Goal: Information Seeking & Learning: Learn about a topic

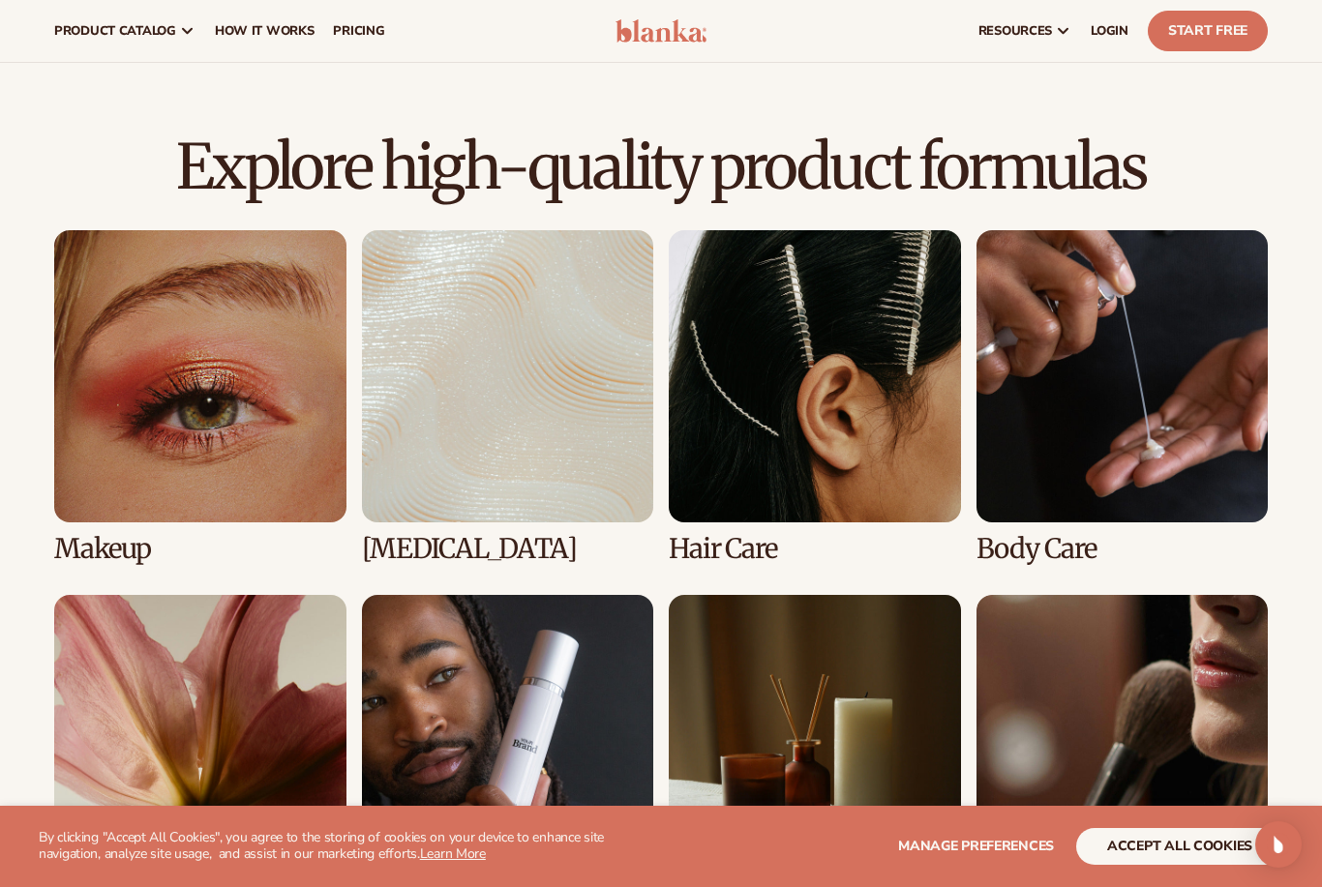
click at [1130, 435] on link "4 / 8" at bounding box center [1122, 396] width 292 height 333
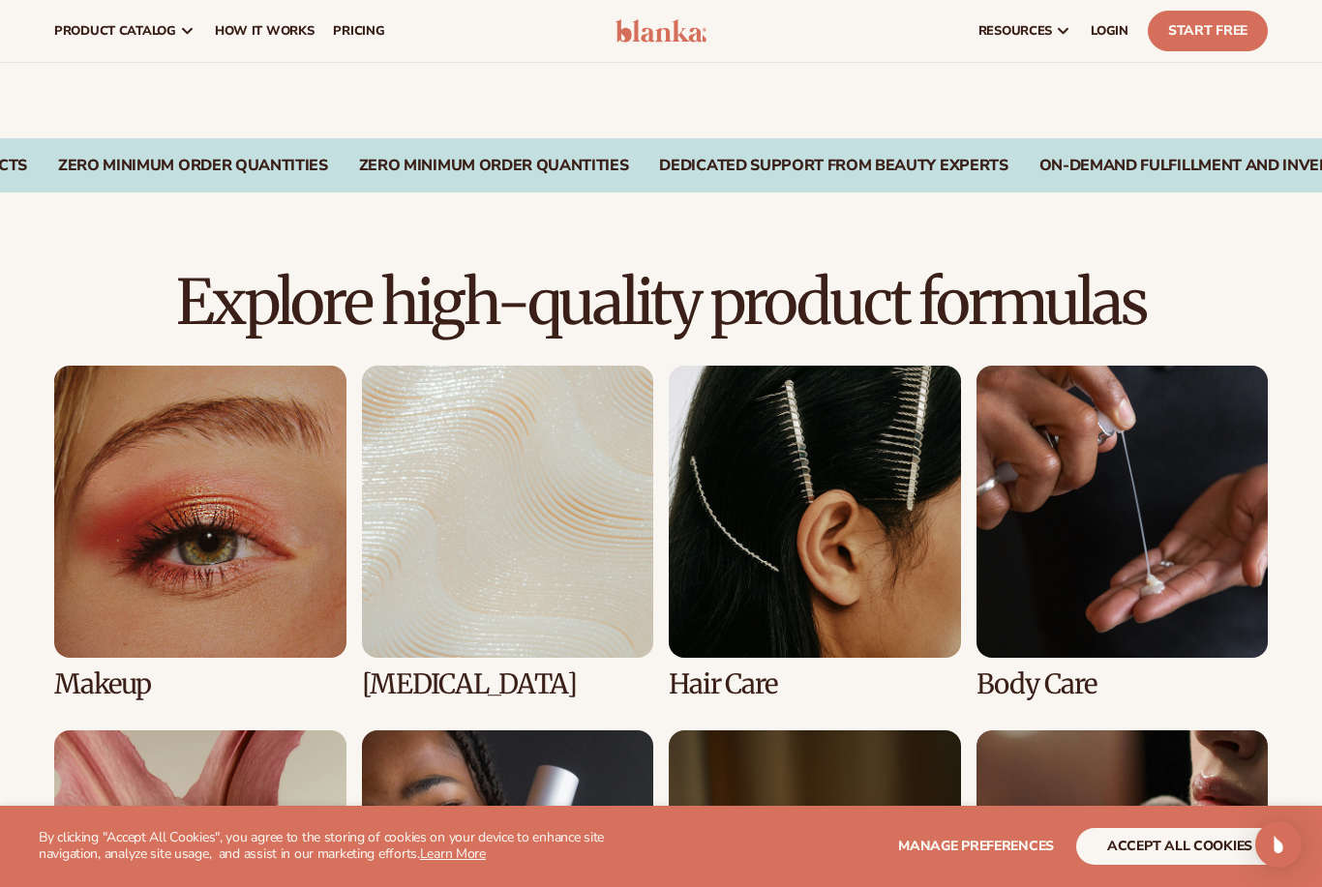
scroll to position [1009, 0]
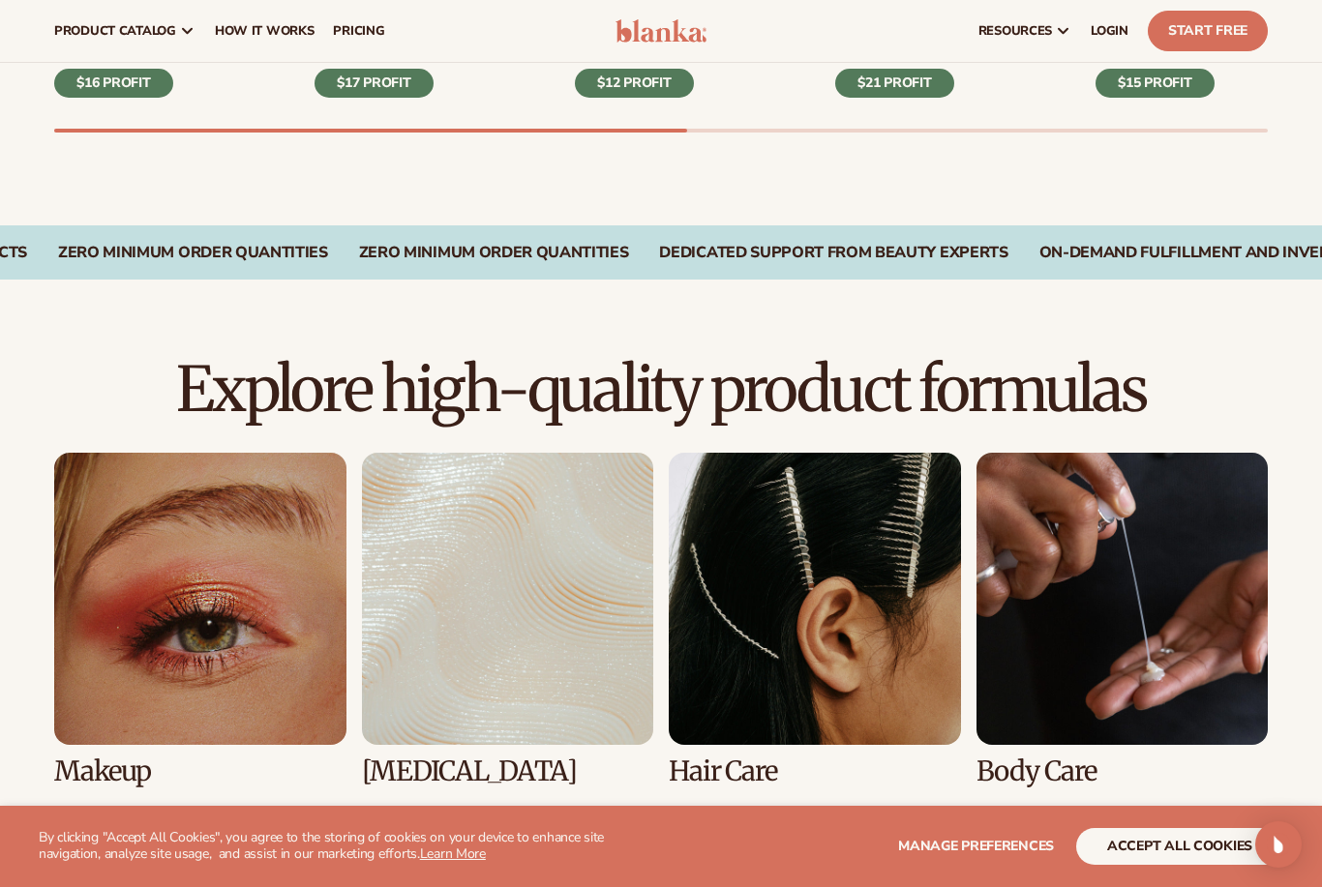
click at [1168, 680] on link "4 / 8" at bounding box center [1122, 619] width 292 height 333
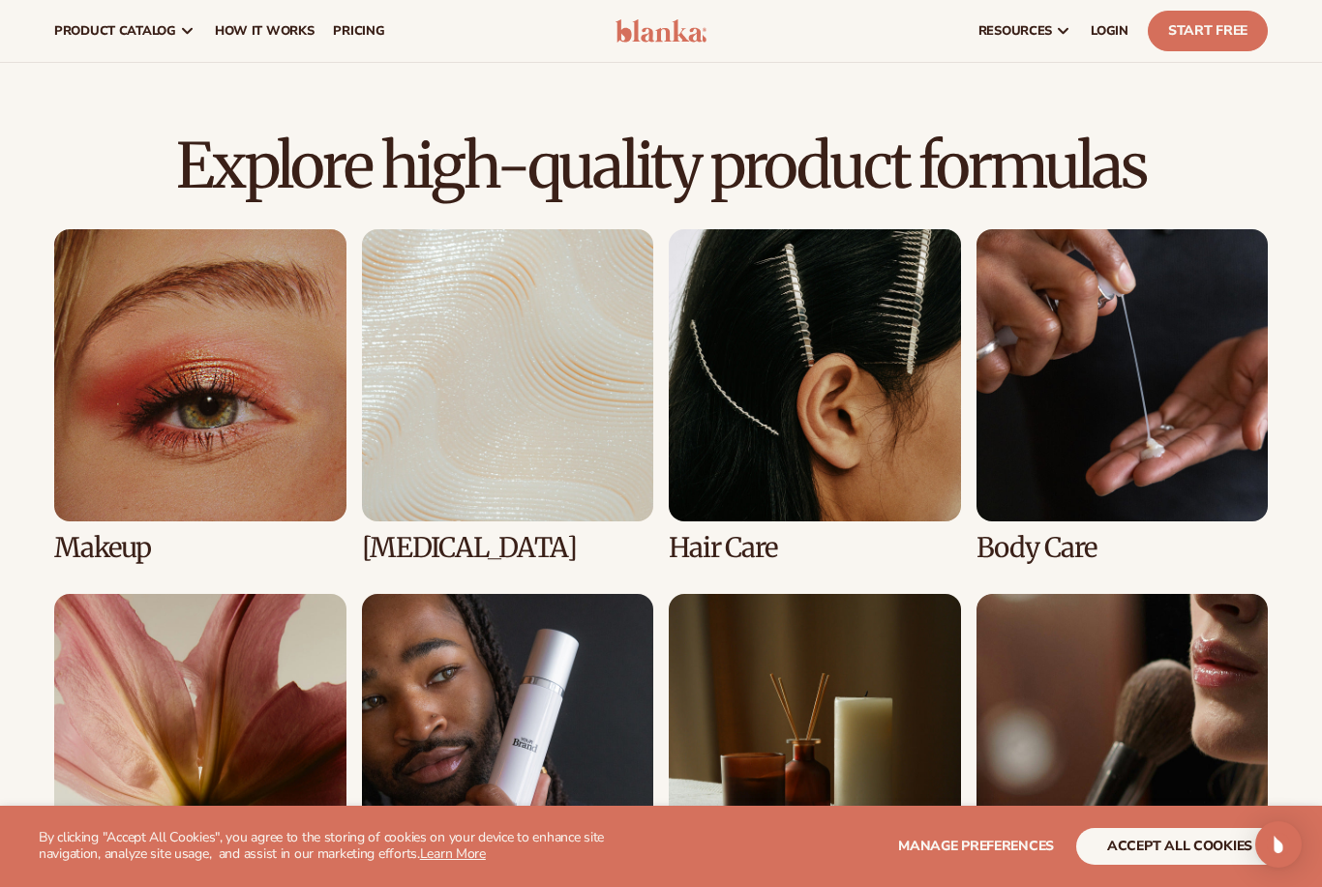
scroll to position [1223, 0]
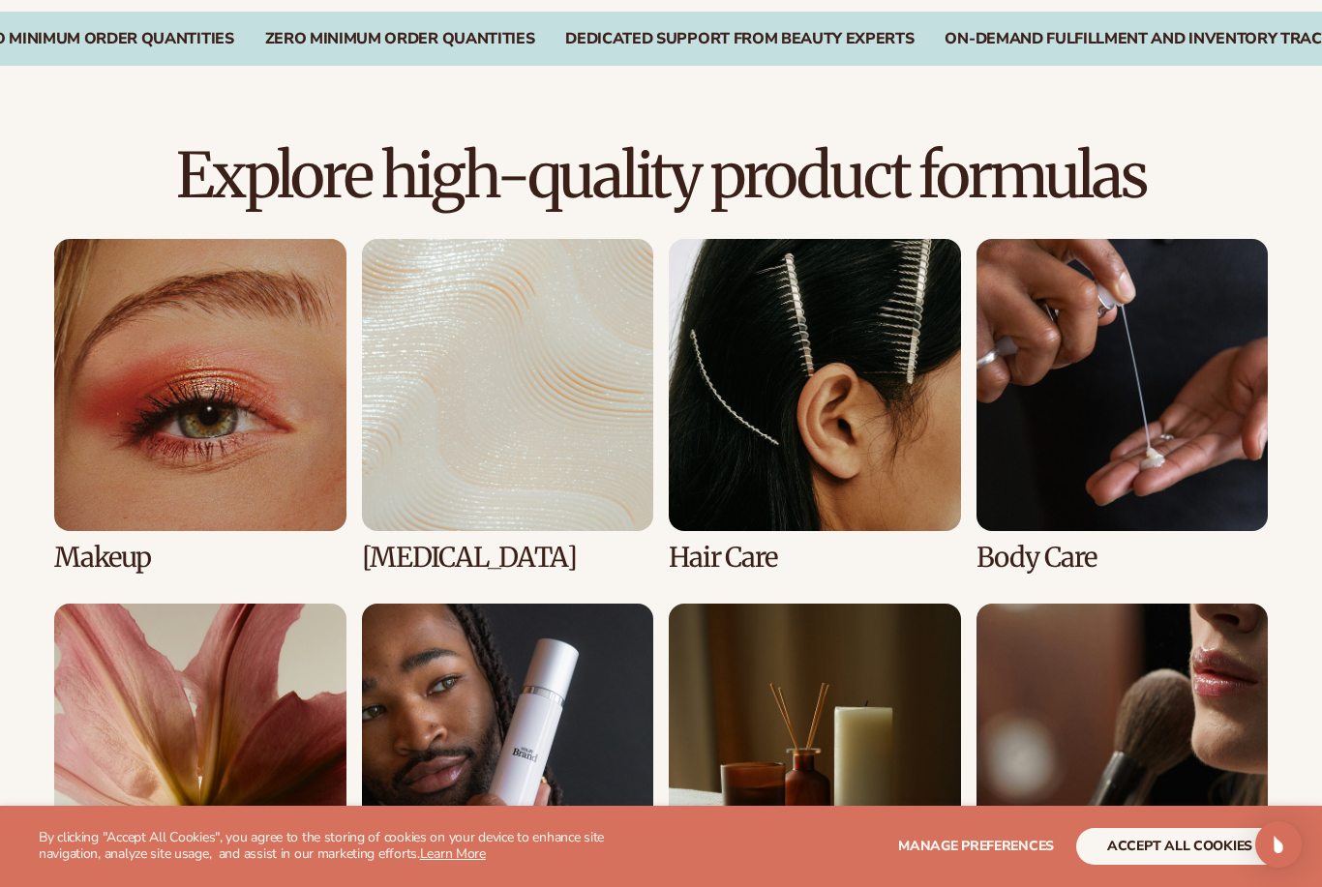
click at [878, 496] on link "3 / 8" at bounding box center [815, 405] width 292 height 333
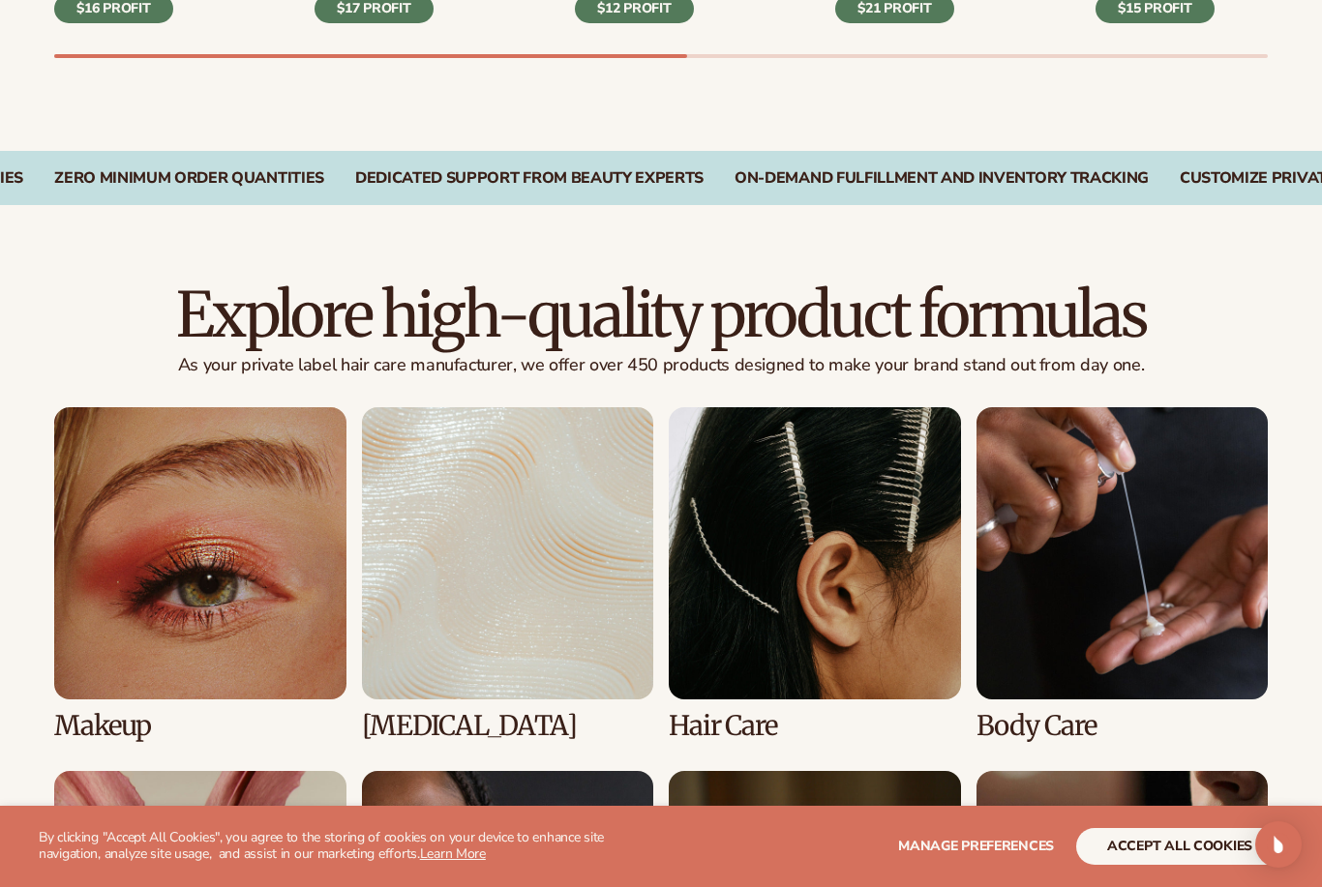
scroll to position [1138, 0]
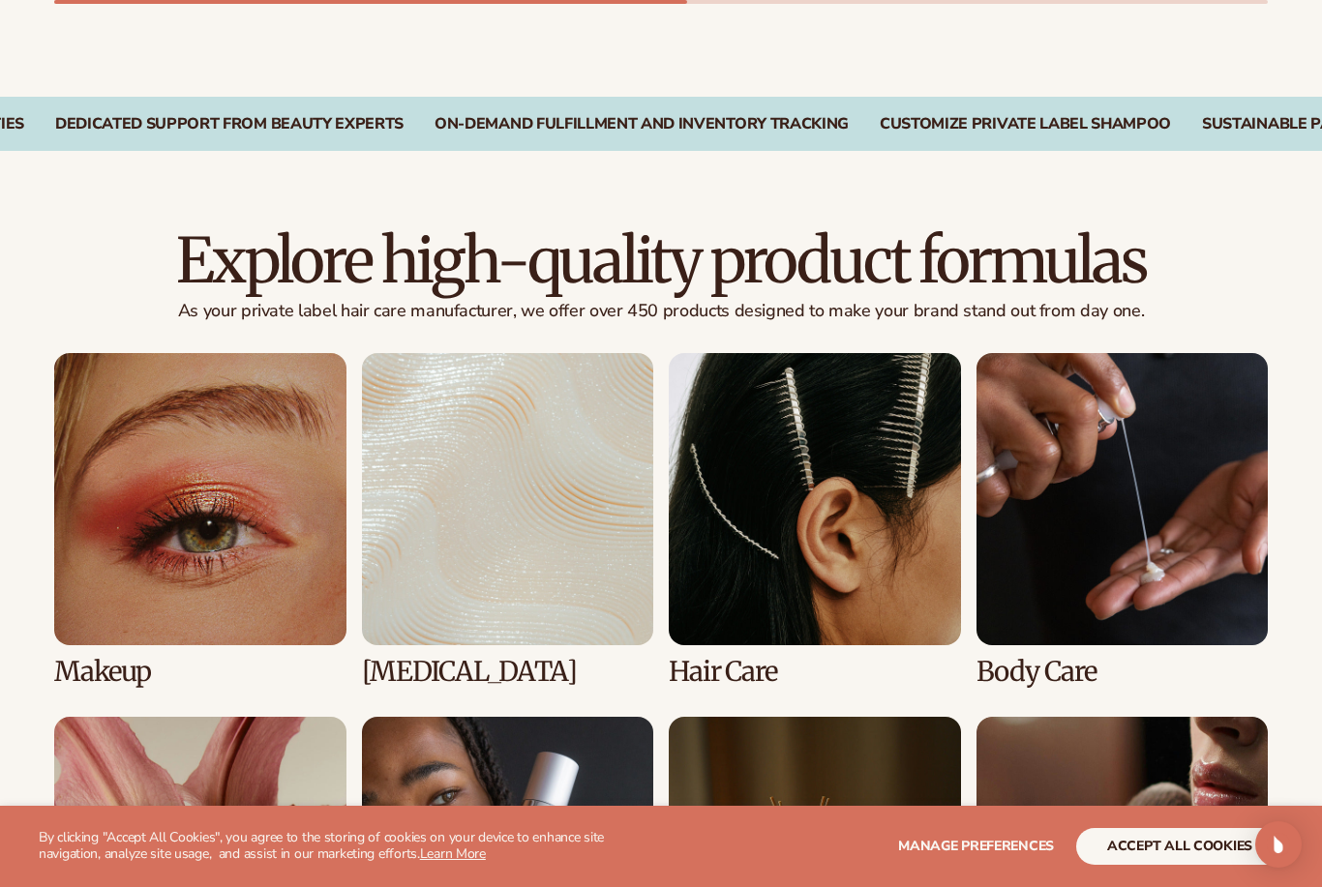
click at [873, 628] on link "3 / 8" at bounding box center [815, 519] width 292 height 333
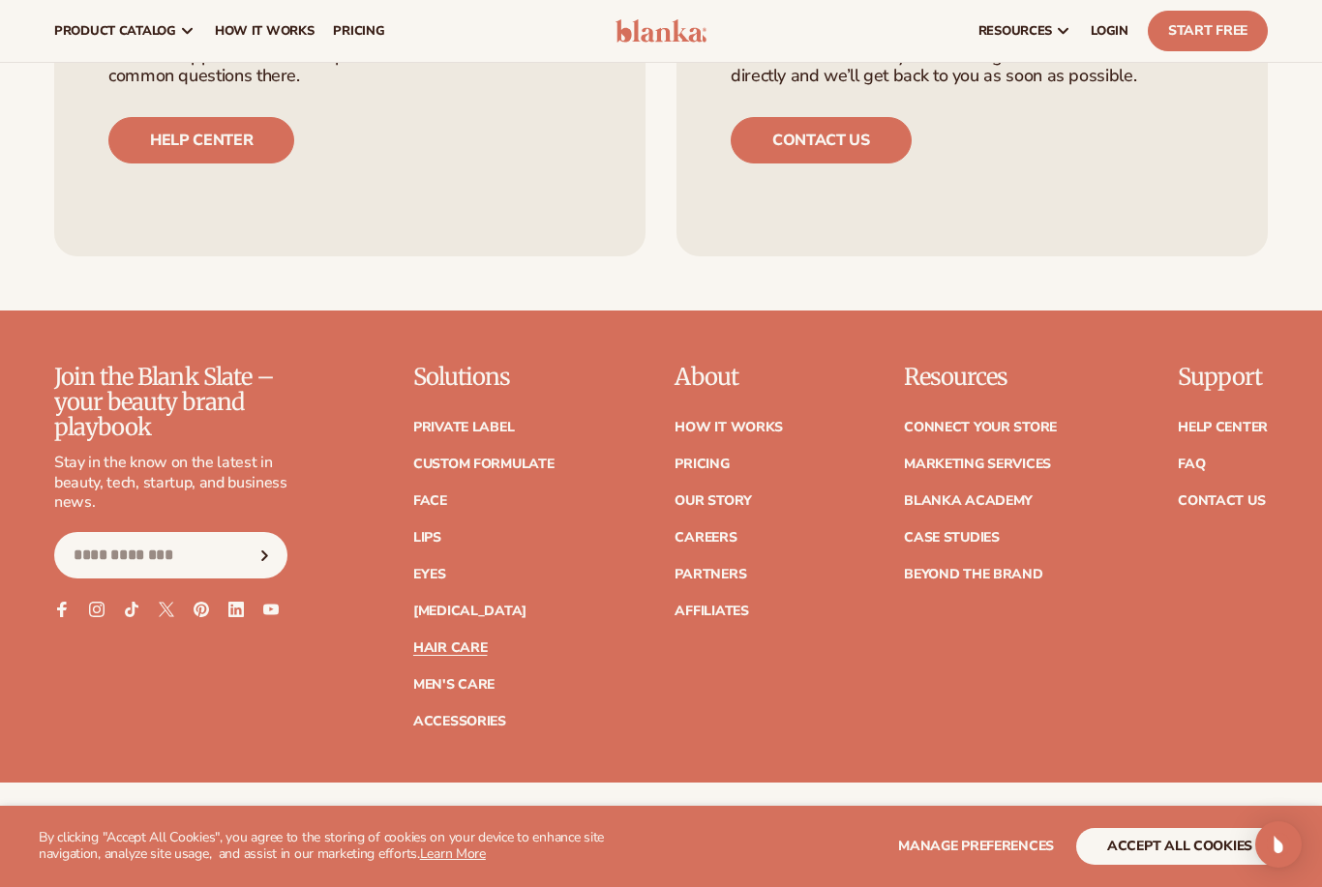
scroll to position [3466, 0]
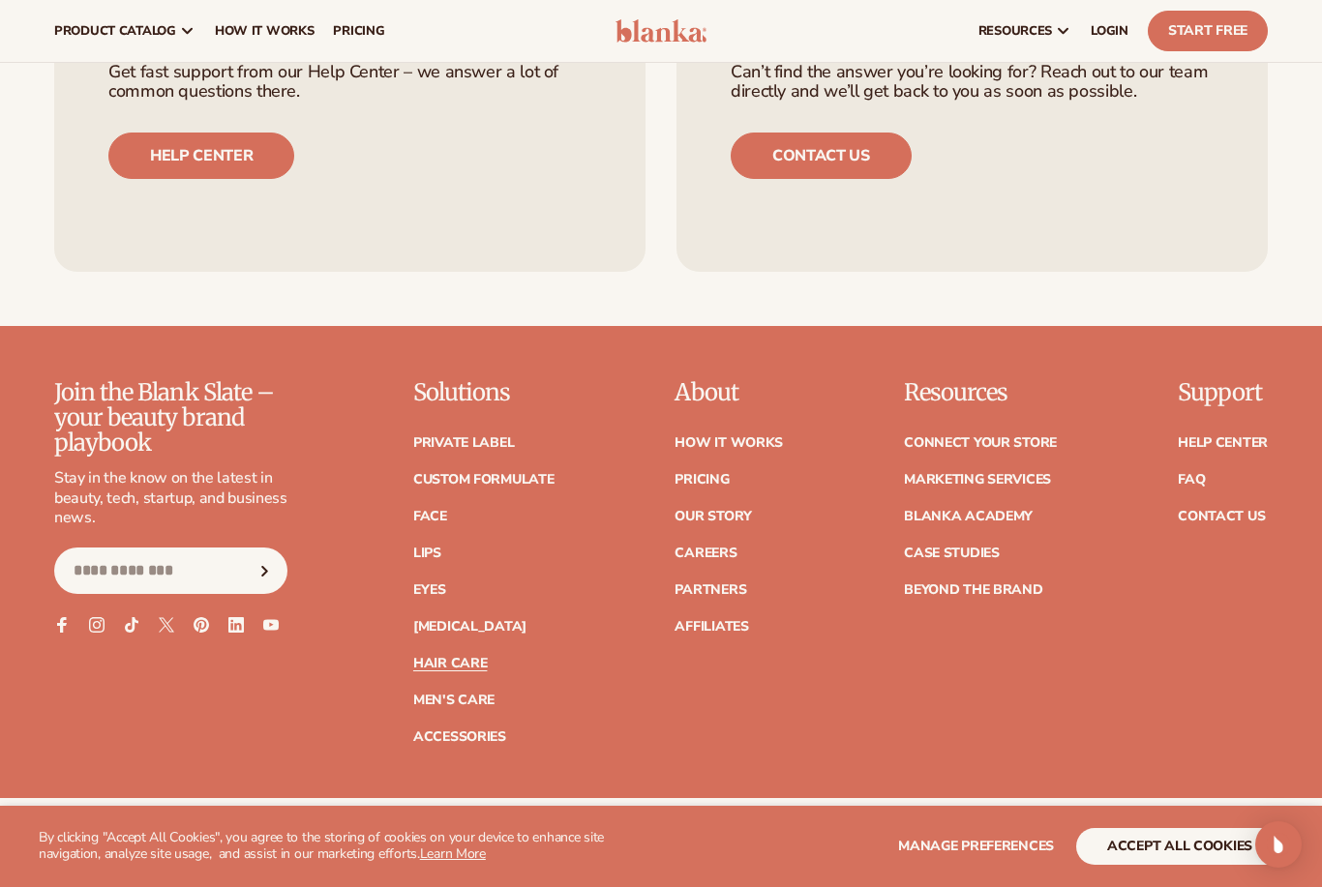
click at [483, 657] on link "Hair Care" at bounding box center [450, 664] width 74 height 14
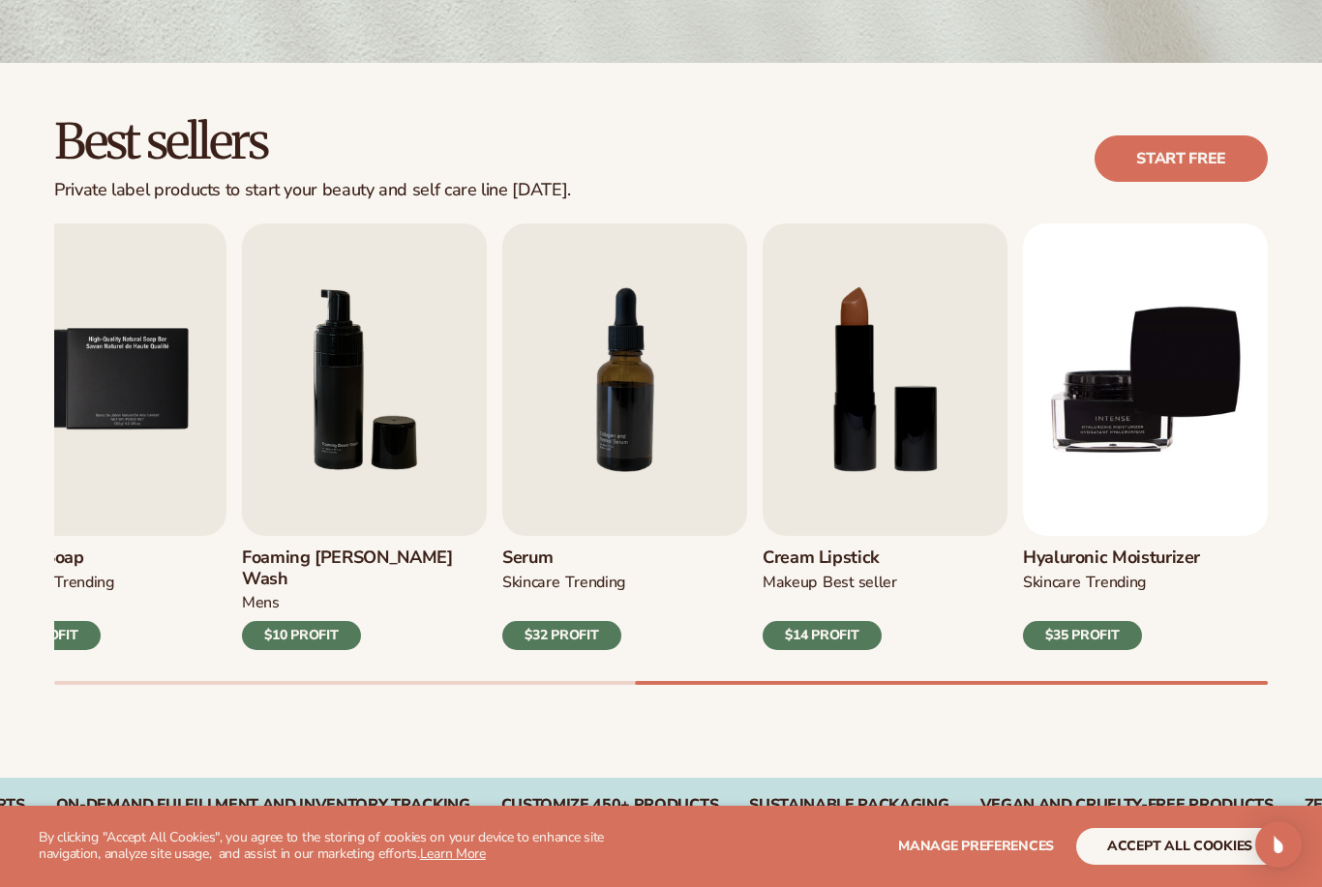
scroll to position [396, 0]
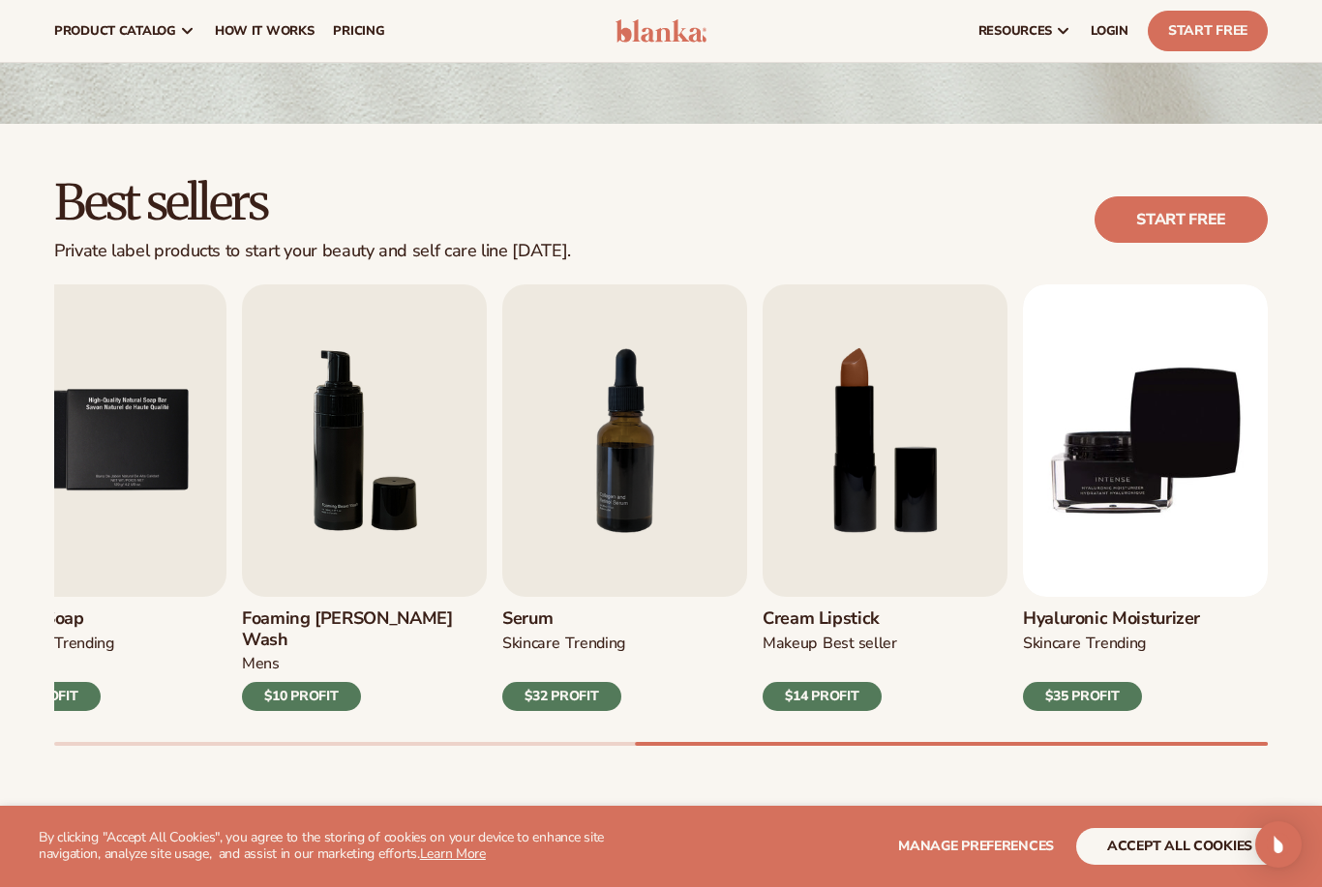
click at [410, 551] on img "6 / 9" at bounding box center [364, 440] width 245 height 313
click at [403, 622] on h3 "Foaming [PERSON_NAME] wash" at bounding box center [364, 630] width 245 height 42
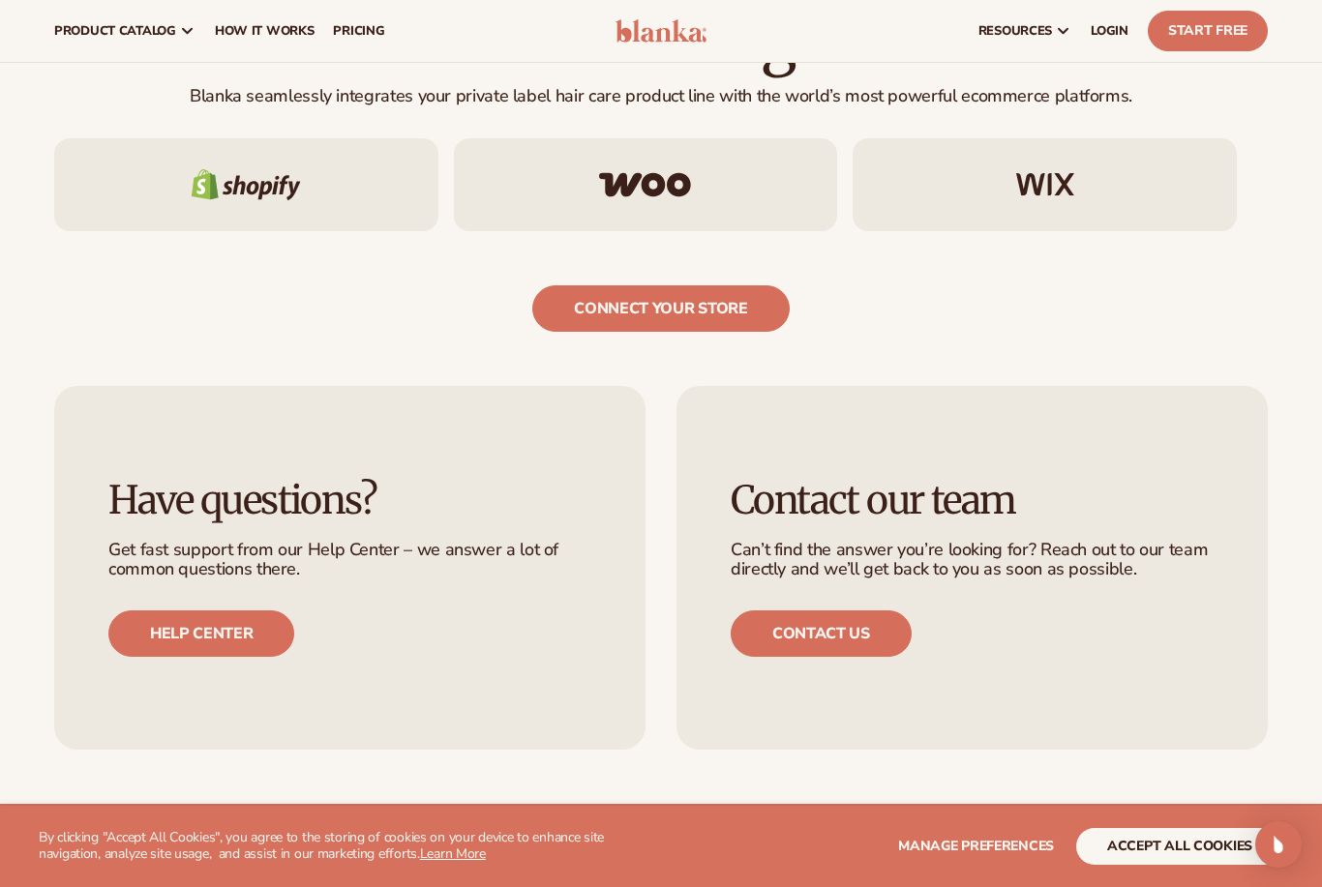
scroll to position [2986, 0]
